Goal: Navigation & Orientation: Find specific page/section

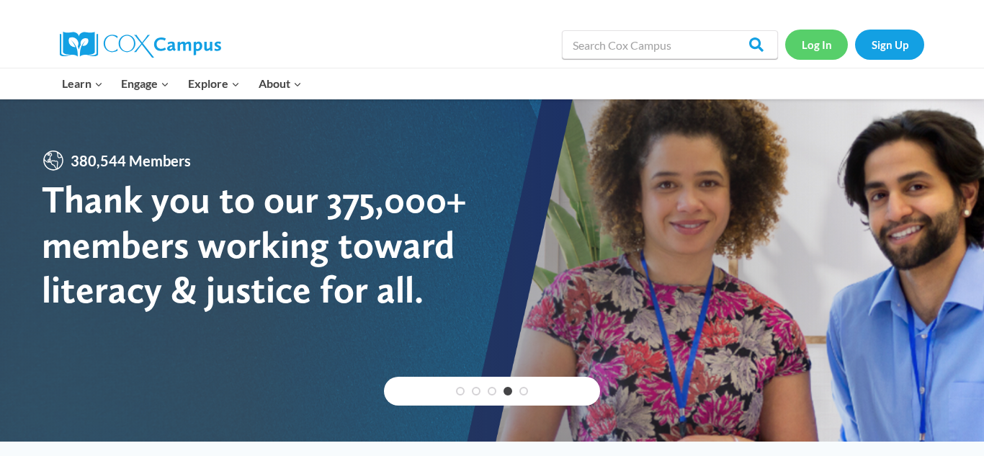
click at [819, 49] on link "Log In" at bounding box center [816, 45] width 63 height 30
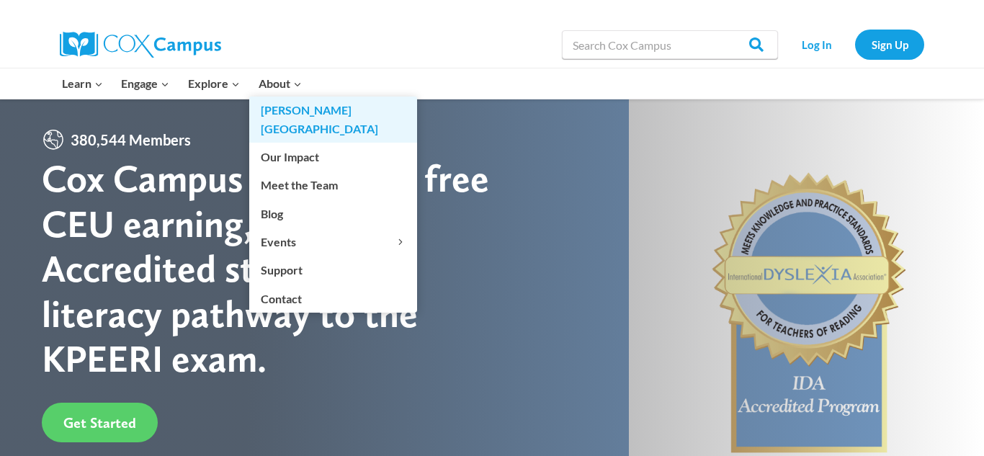
click at [295, 111] on link "[PERSON_NAME][GEOGRAPHIC_DATA]" at bounding box center [333, 120] width 168 height 46
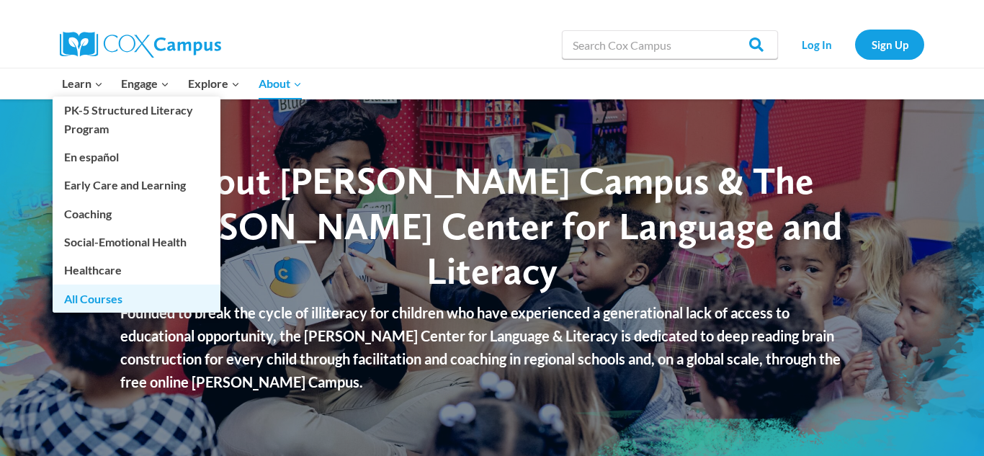
click at [110, 300] on link "All Courses" at bounding box center [137, 298] width 168 height 27
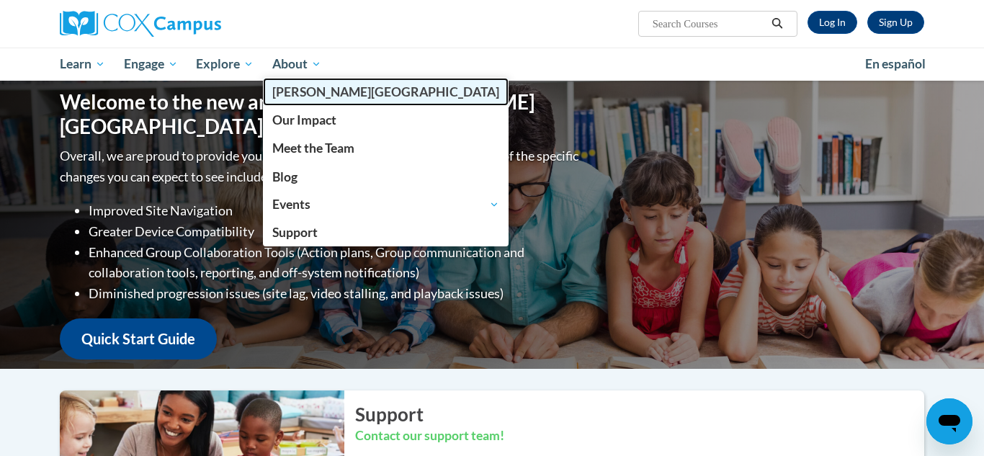
click at [303, 92] on span "[PERSON_NAME][GEOGRAPHIC_DATA]" at bounding box center [385, 91] width 227 height 15
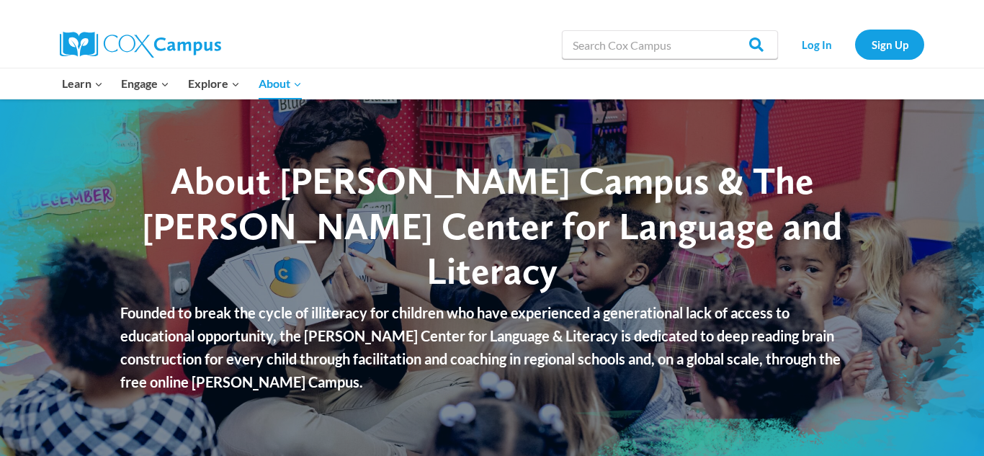
click at [553, 389] on div "About Cox Campus & The Rollins Center for Language and Literacy Founded to brea…" at bounding box center [492, 279] width 984 height 360
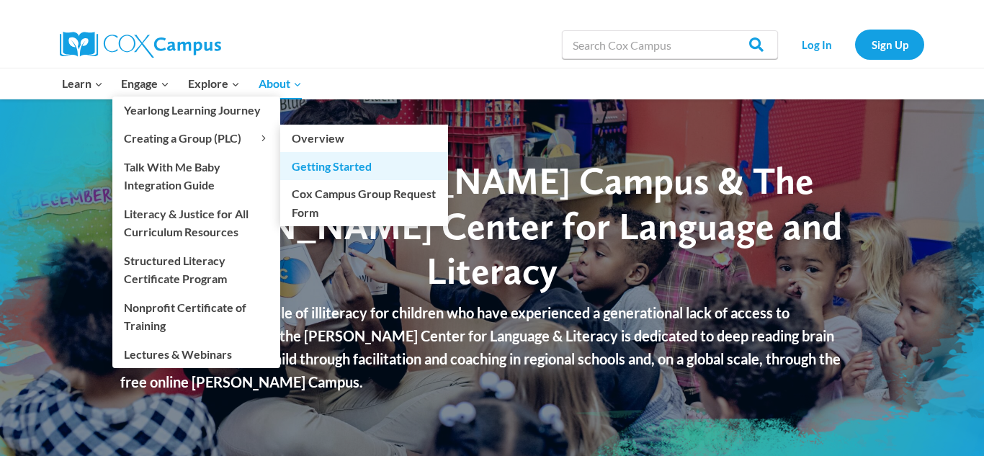
click at [352, 158] on link "Getting Started" at bounding box center [364, 165] width 168 height 27
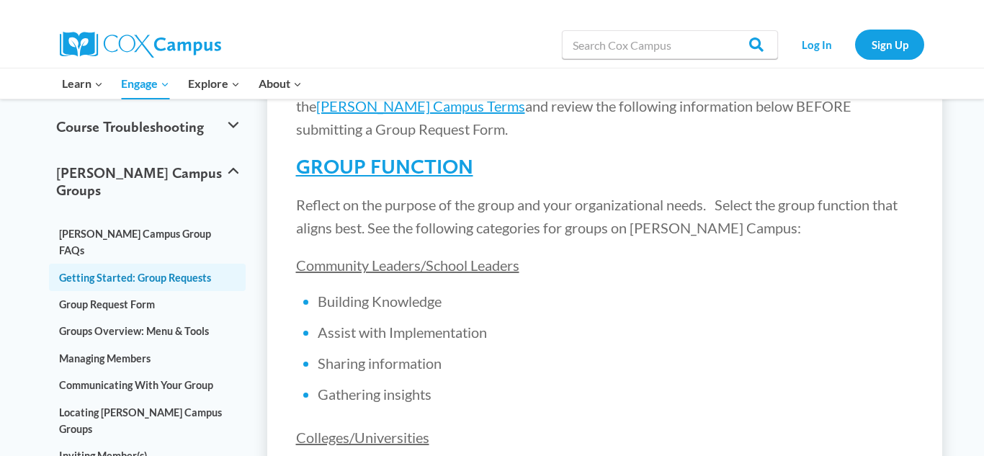
scroll to position [231, 0]
